Goal: Information Seeking & Learning: Find specific page/section

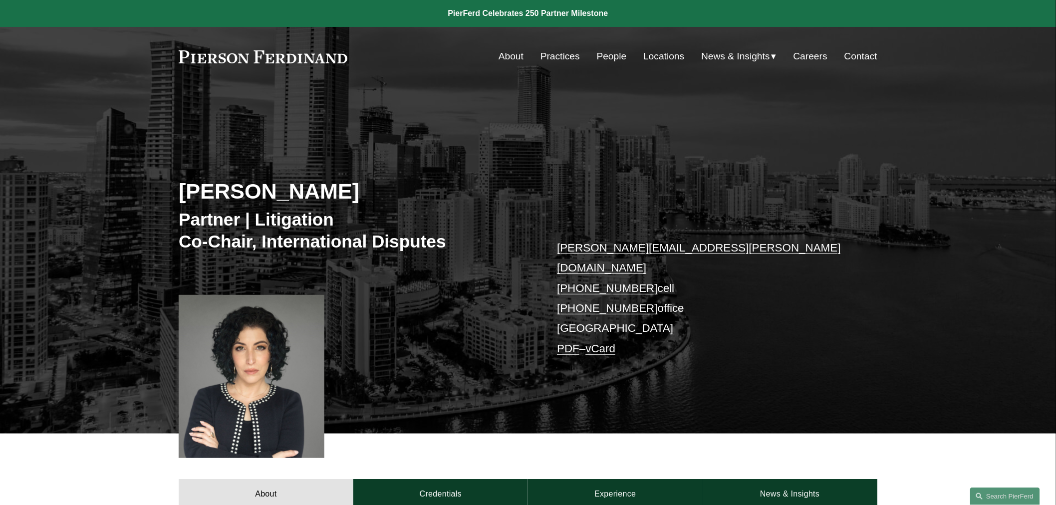
click at [662, 45] on div "Skip to Content About Practices People Locations" at bounding box center [528, 56] width 1056 height 59
click at [615, 61] on link "People" at bounding box center [612, 56] width 30 height 19
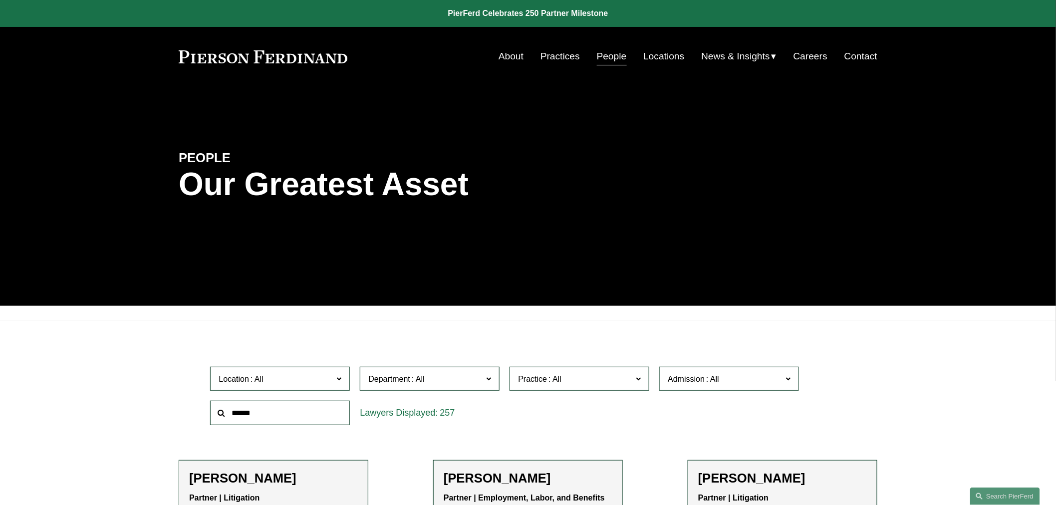
scroll to position [148, 0]
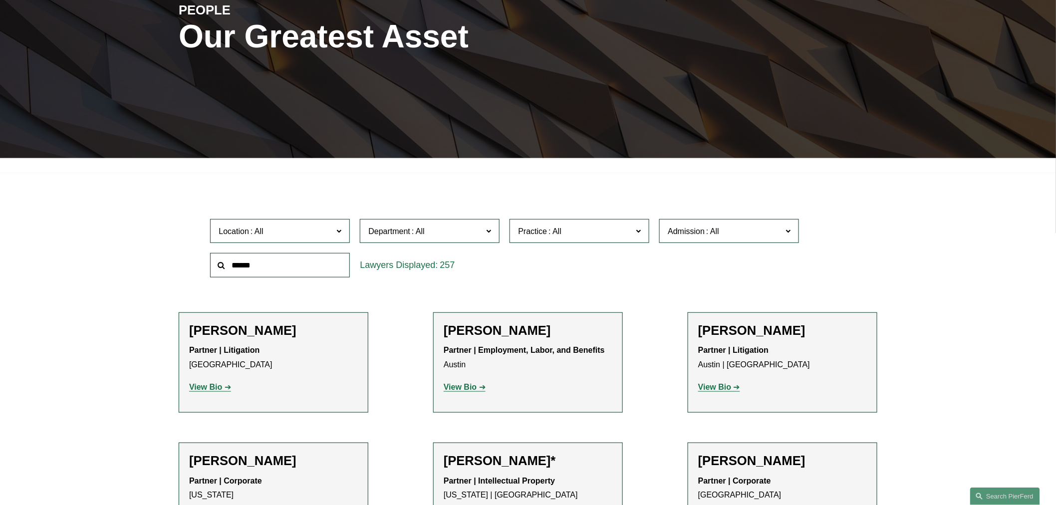
click at [317, 241] on label "Location" at bounding box center [280, 231] width 140 height 24
click at [0, 0] on link "[GEOGRAPHIC_DATA]" at bounding box center [0, 0] width 0 height 0
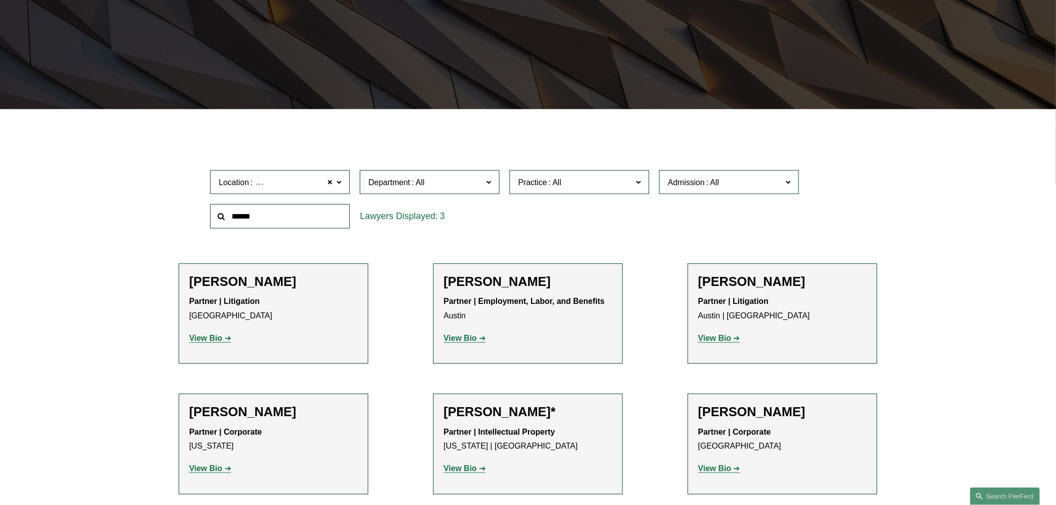
scroll to position [207, 0]
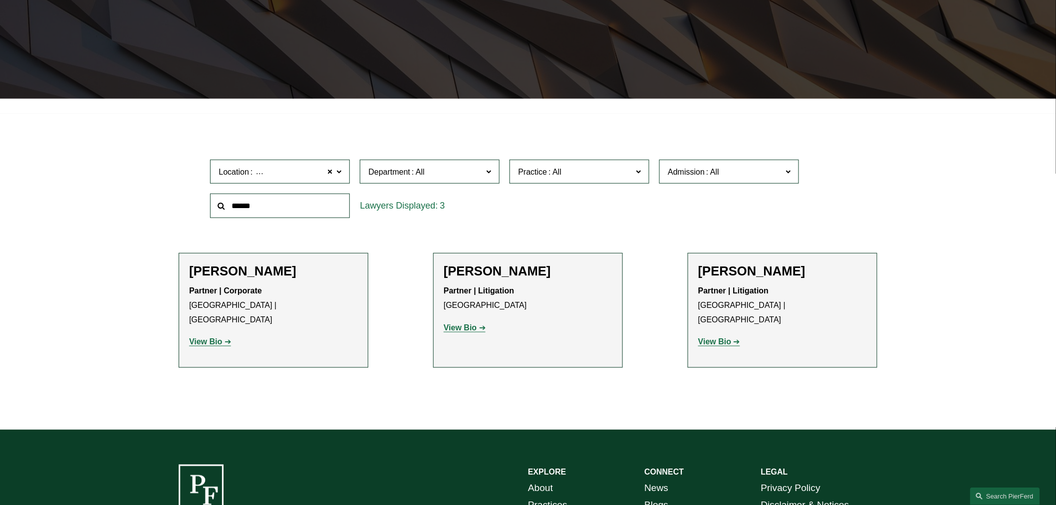
click at [737, 335] on p "View Bio" at bounding box center [782, 342] width 169 height 14
click at [734, 337] on link "View Bio" at bounding box center [719, 341] width 42 height 8
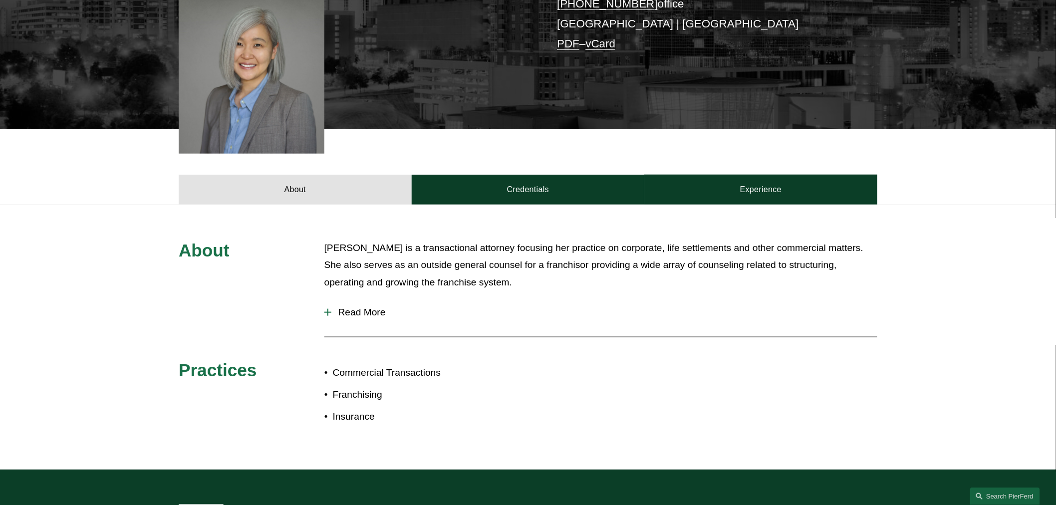
scroll to position [295, 0]
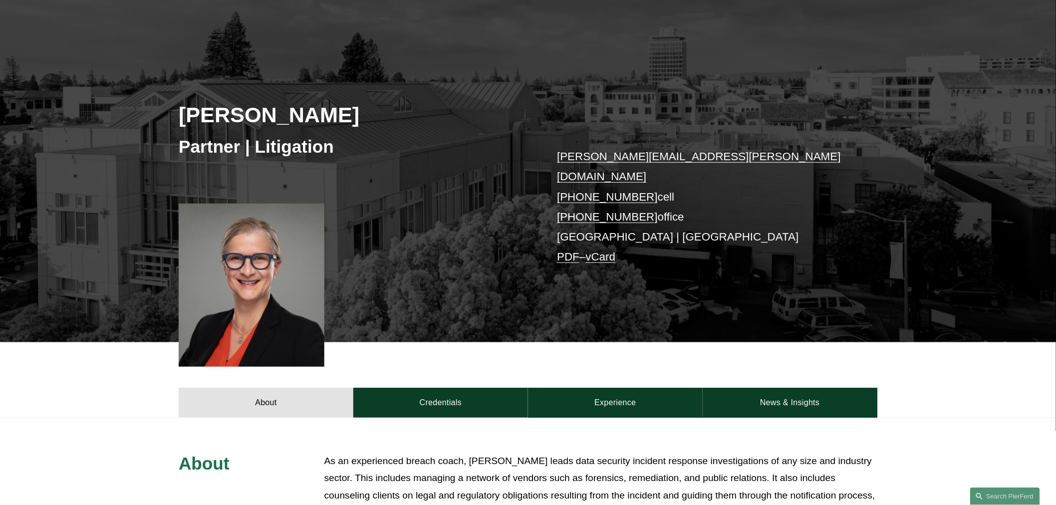
scroll to position [73, 0]
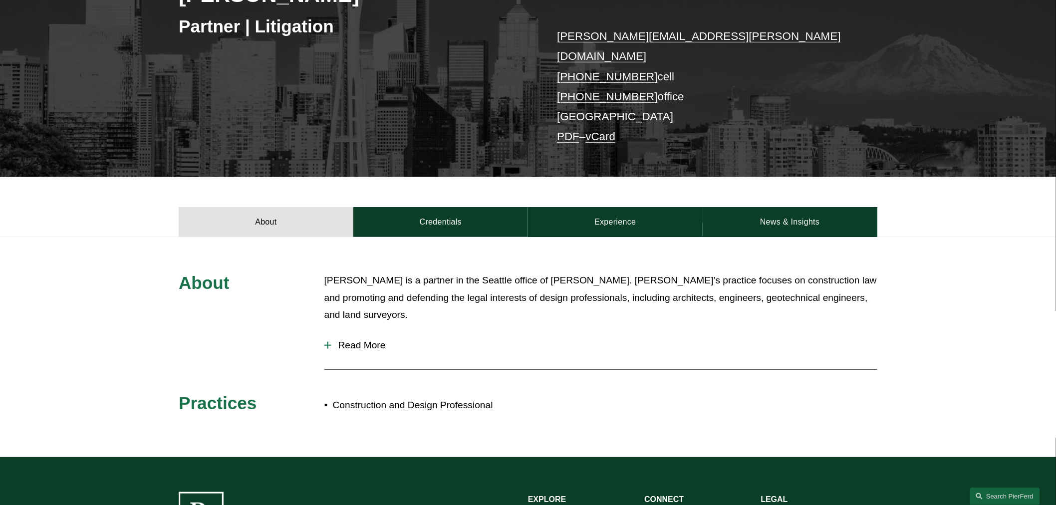
scroll to position [222, 0]
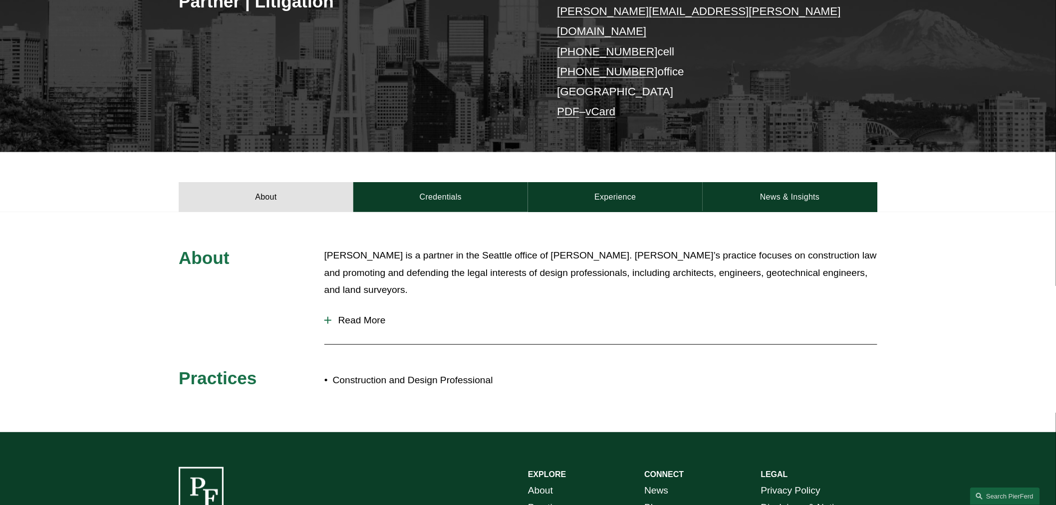
click at [379, 313] on button "Read More" at bounding box center [600, 320] width 553 height 26
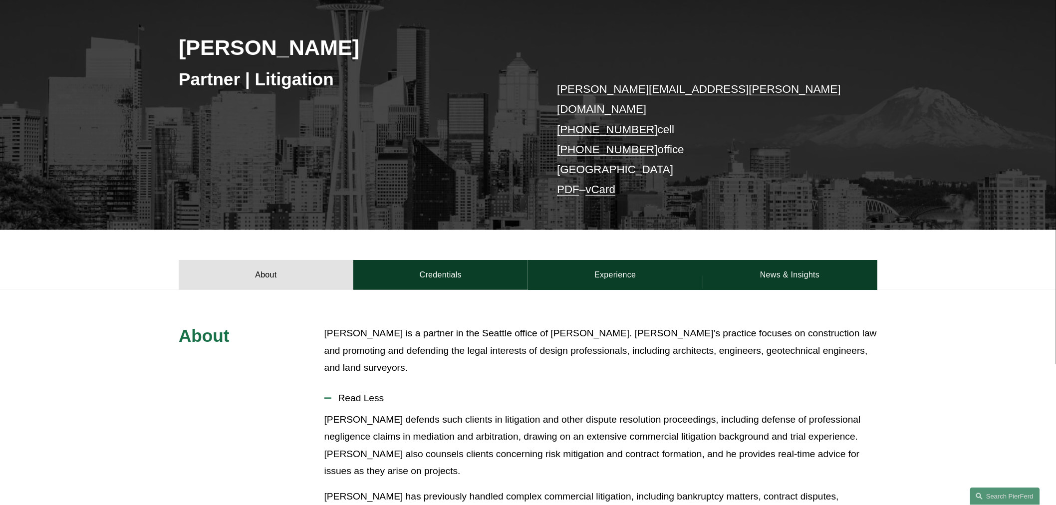
scroll to position [0, 0]
